Goal: Information Seeking & Learning: Check status

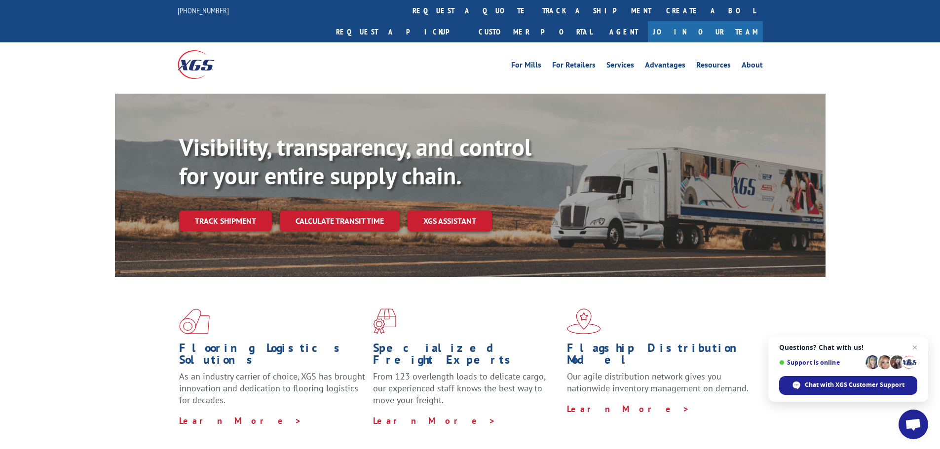
click at [535, 12] on link "track a shipment" at bounding box center [597, 10] width 124 height 21
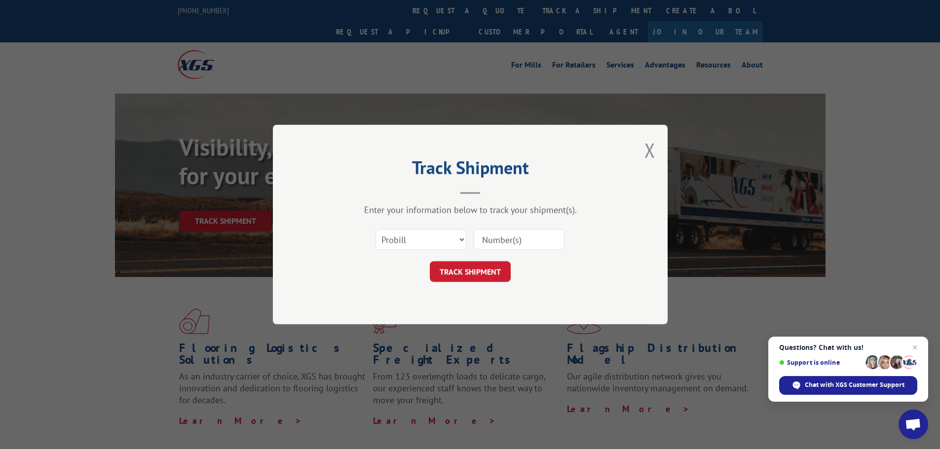
click at [498, 240] on input at bounding box center [519, 239] width 91 height 21
paste input "33627349"
type input "33627349"
click at [449, 238] on select "Select category... Probill BOL PO" at bounding box center [420, 239] width 91 height 21
select select "bol"
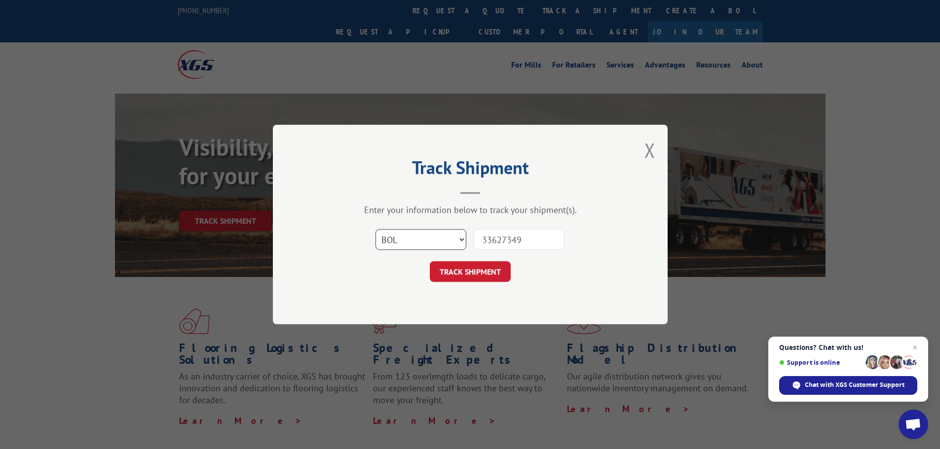
click at [375, 229] on select "Select category... Probill BOL PO" at bounding box center [420, 239] width 91 height 21
click at [469, 271] on button "TRACK SHIPMENT" at bounding box center [470, 272] width 81 height 21
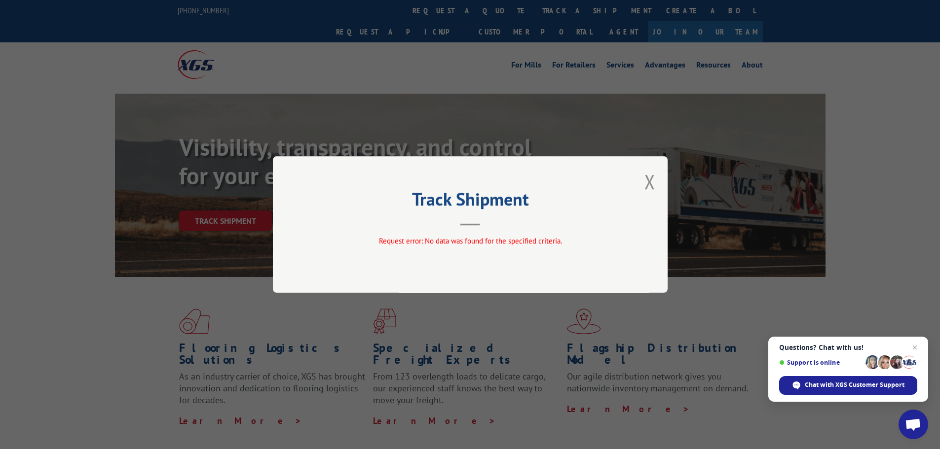
click at [657, 183] on div "Track Shipment Request error: No data was found for the specified criteria." at bounding box center [470, 224] width 395 height 137
click at [647, 181] on button "Close modal" at bounding box center [649, 182] width 11 height 26
